Goal: Navigation & Orientation: Find specific page/section

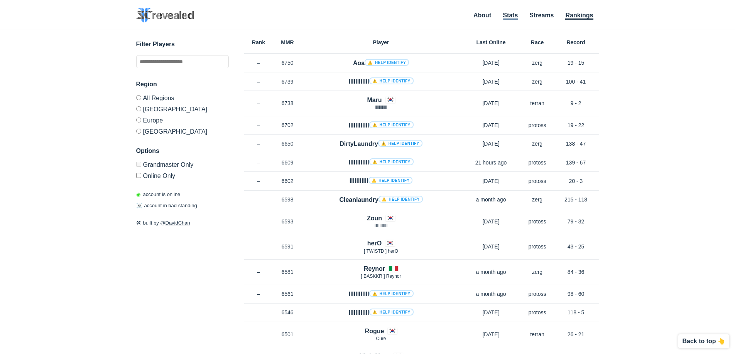
click at [506, 13] on link "Stats" at bounding box center [509, 16] width 15 height 8
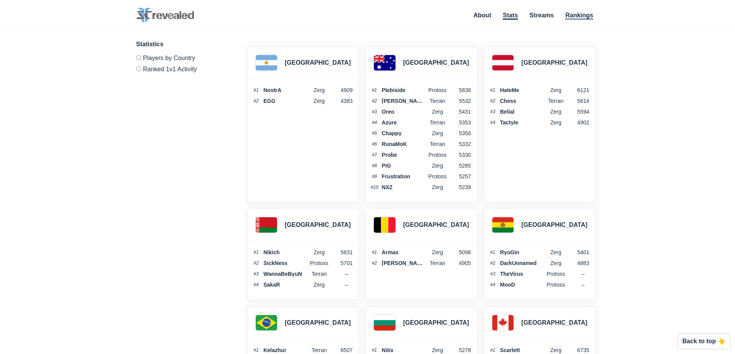
click at [576, 18] on link "Rankings" at bounding box center [579, 16] width 28 height 8
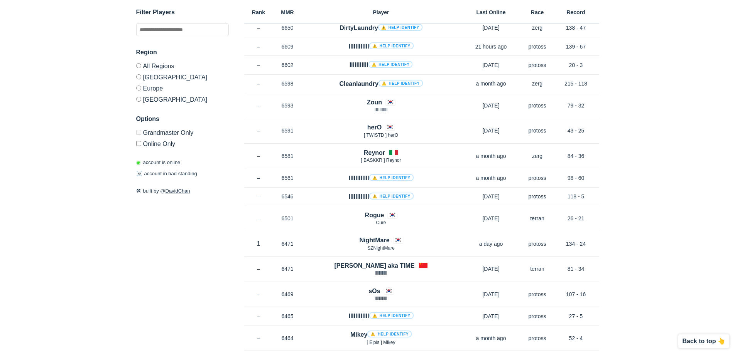
scroll to position [116, 0]
